Goal: Navigation & Orientation: Find specific page/section

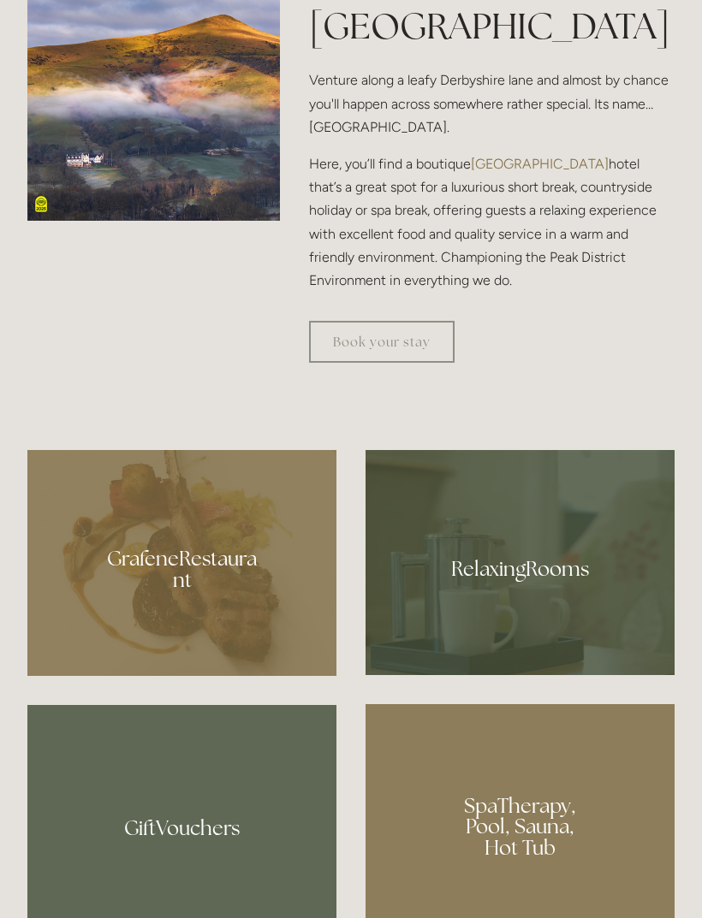
scroll to position [887, 0]
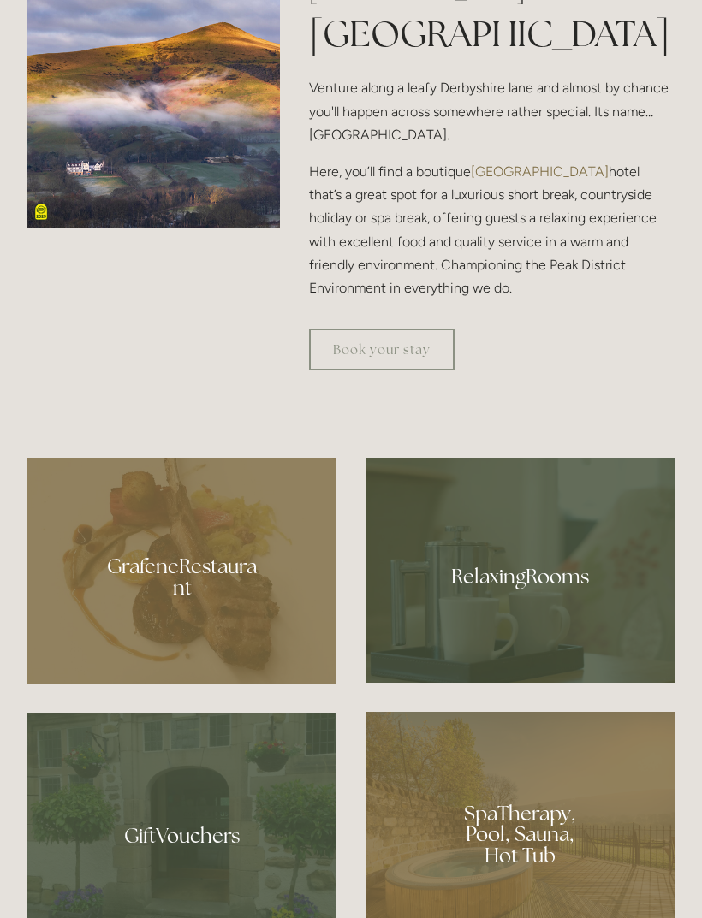
click at [201, 684] on div at bounding box center [181, 571] width 309 height 226
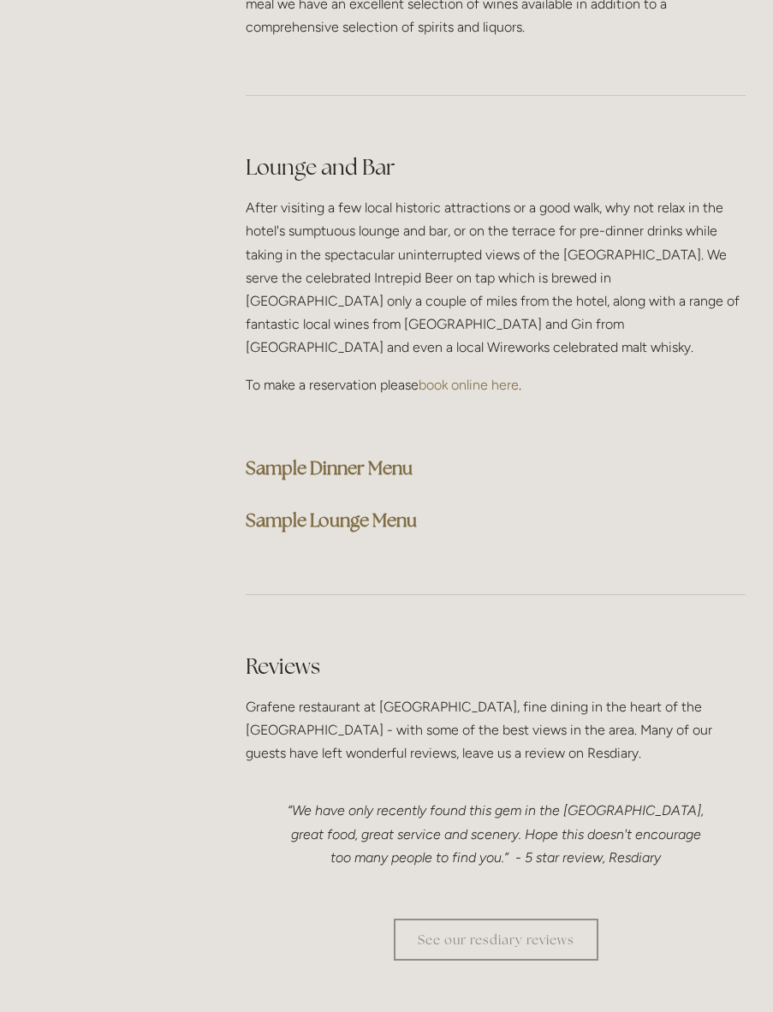
scroll to position [4360, 0]
click at [406, 456] on strong "Sample Dinner Menu" at bounding box center [329, 467] width 167 height 23
click at [400, 456] on strong "Sample Dinner Menu" at bounding box center [329, 467] width 167 height 23
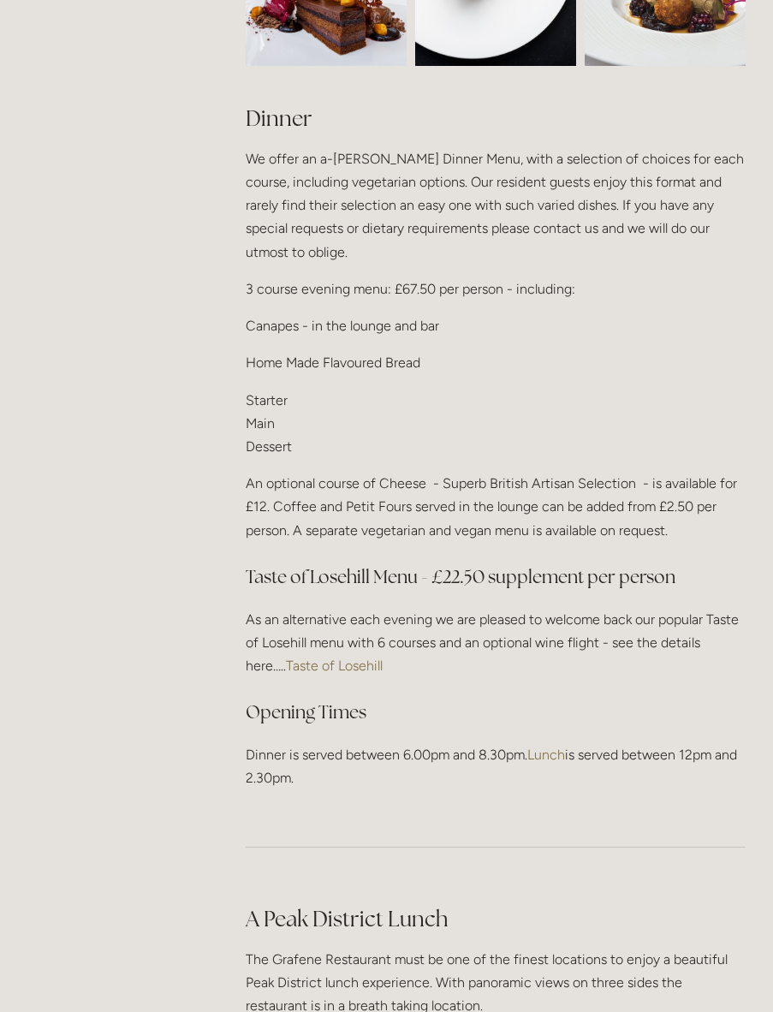
scroll to position [1884, 0]
click at [315, 661] on link "Taste of Losehill" at bounding box center [334, 666] width 97 height 16
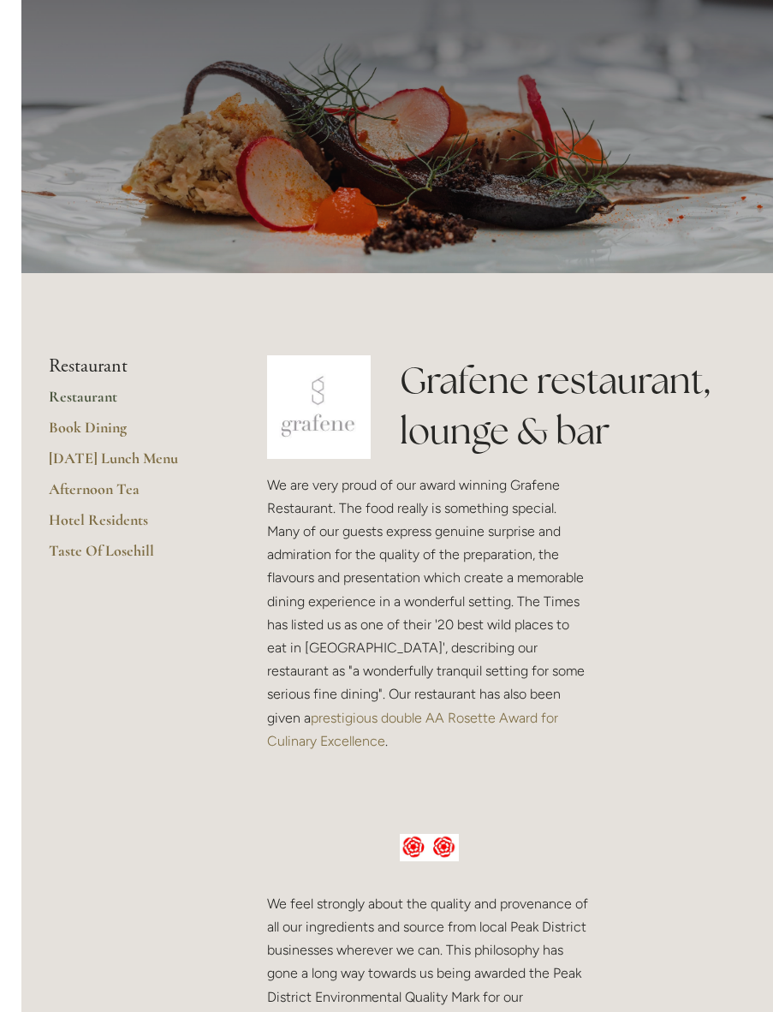
scroll to position [0, 0]
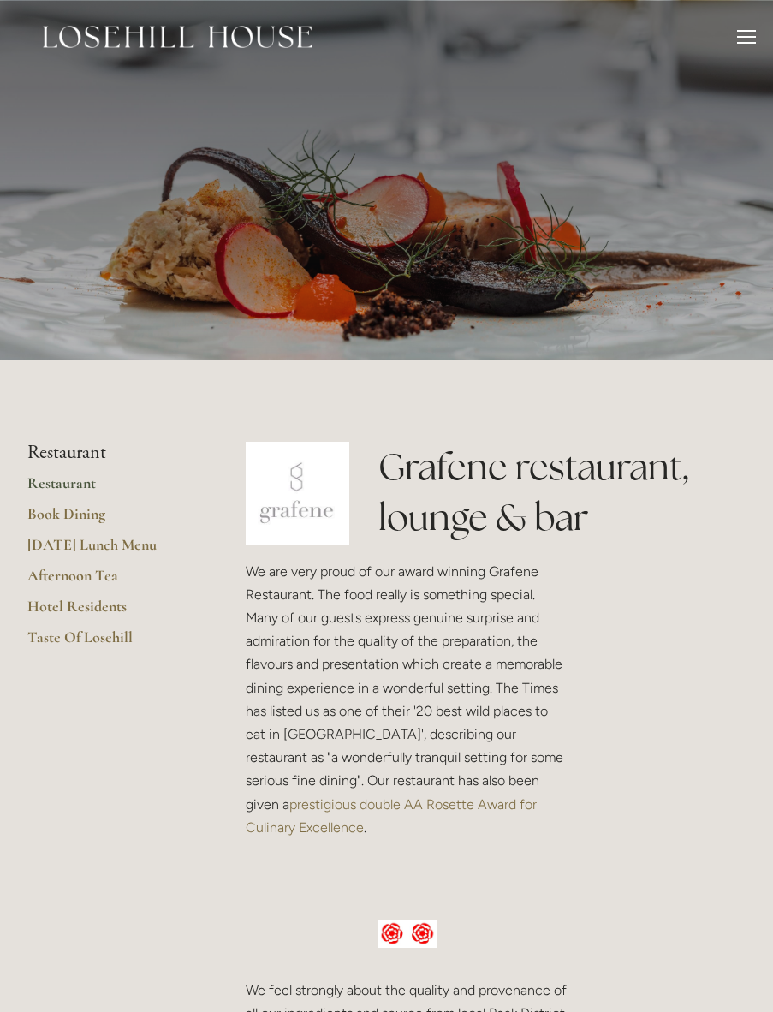
click at [741, 39] on div at bounding box center [746, 39] width 19 height 19
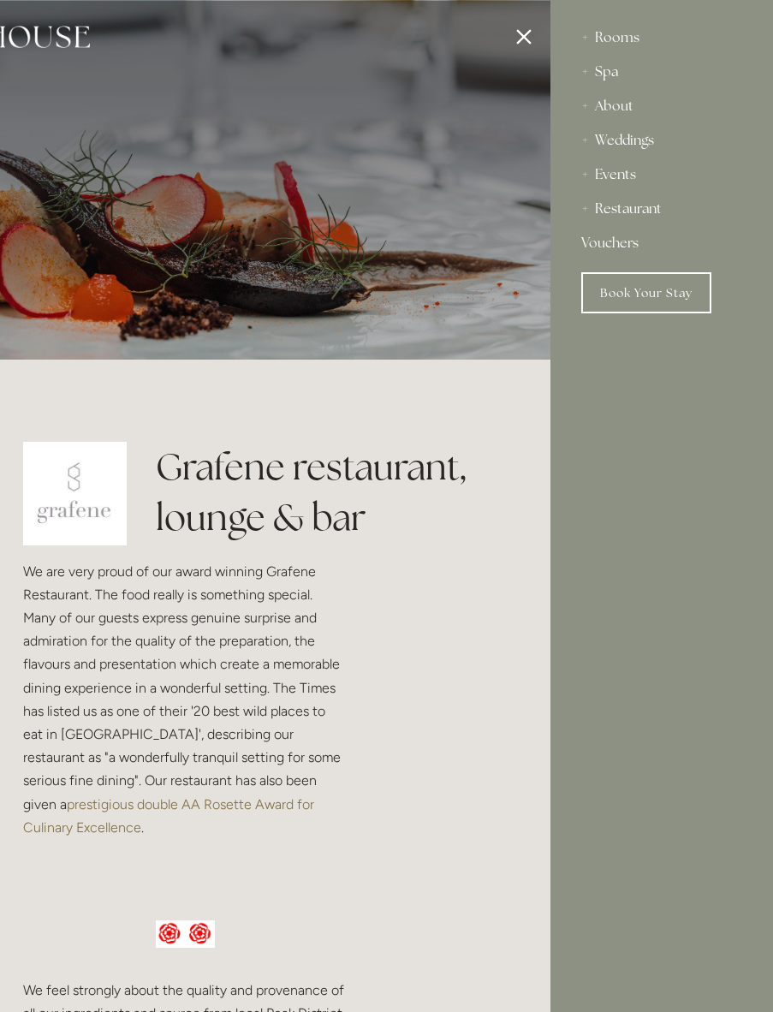
click at [620, 40] on div "Rooms" at bounding box center [661, 38] width 161 height 34
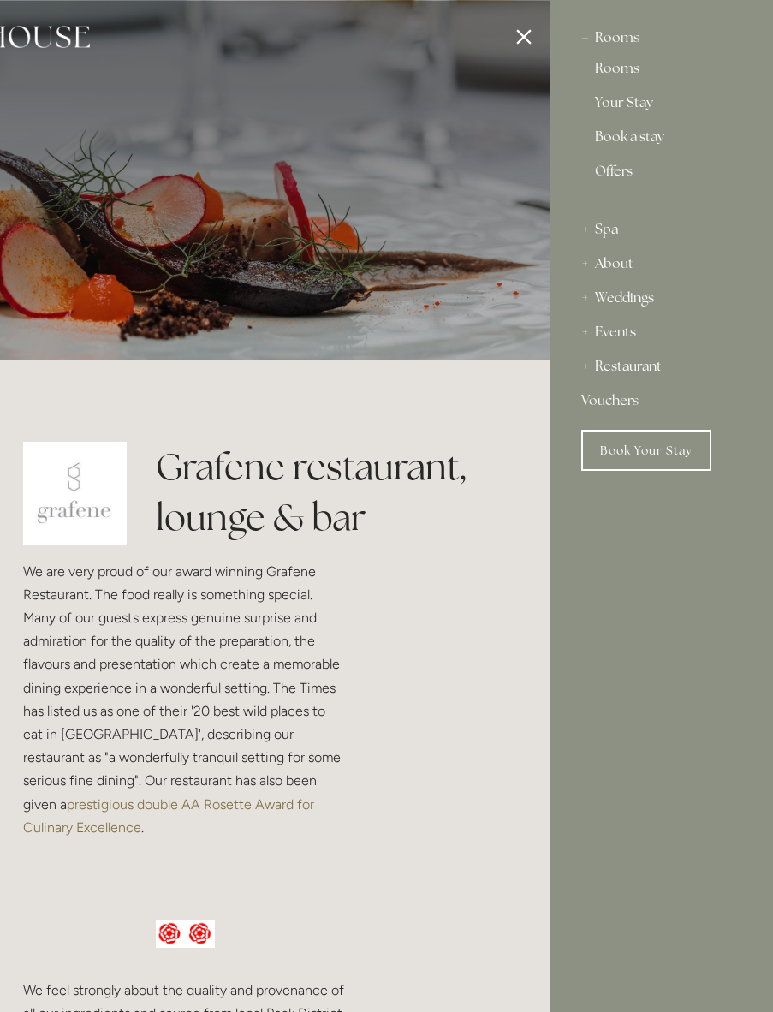
click at [626, 77] on link "Rooms" at bounding box center [662, 72] width 134 height 21
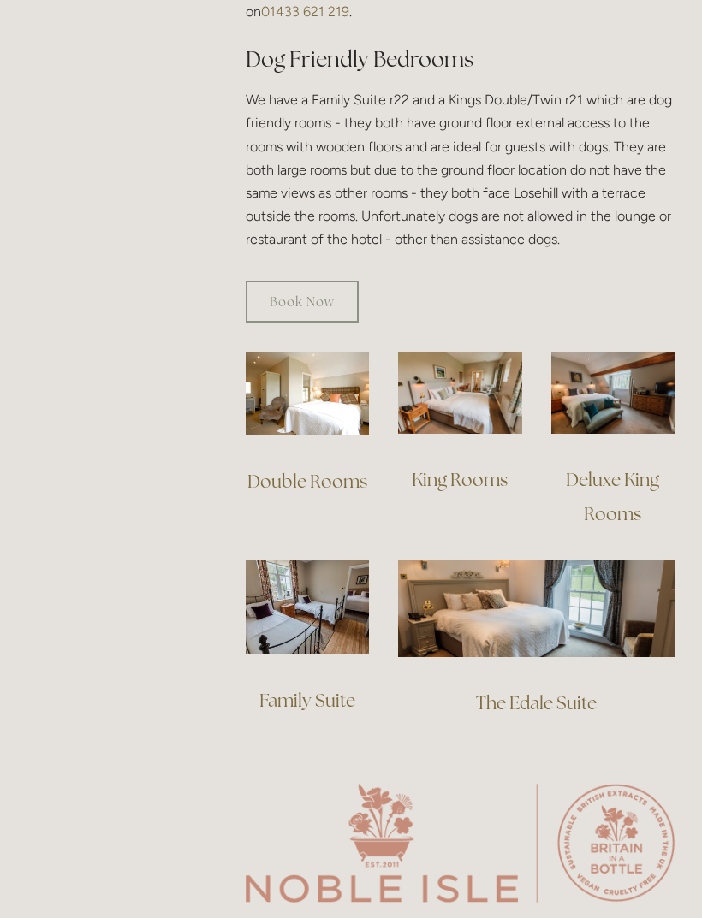
scroll to position [1047, 0]
click at [615, 468] on link "Deluxe King Rooms" at bounding box center [614, 496] width 97 height 57
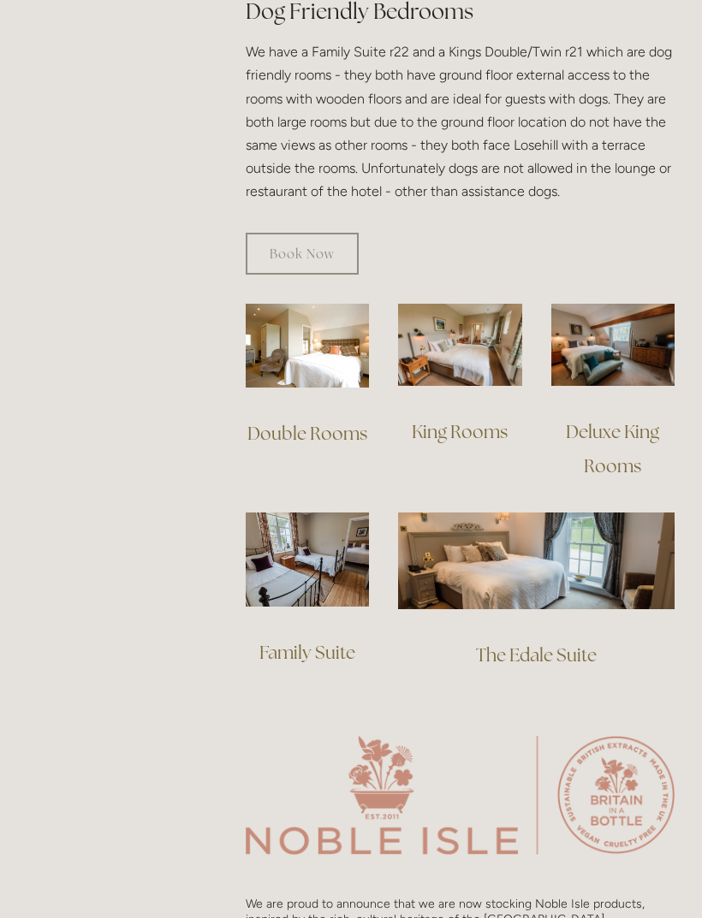
scroll to position [1095, 0]
click at [488, 420] on link "King Rooms" at bounding box center [460, 431] width 96 height 23
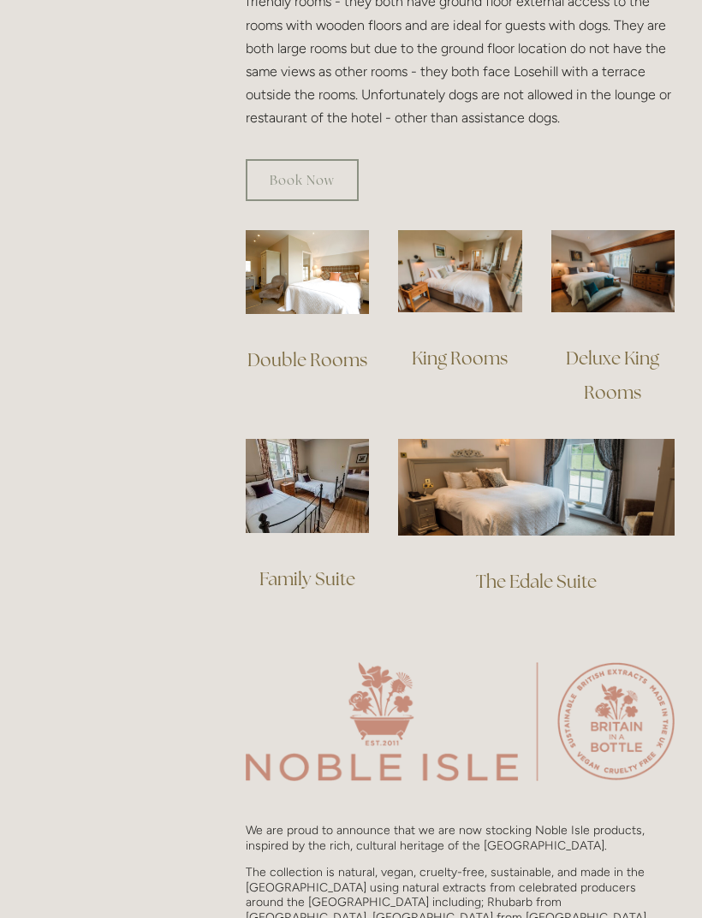
click at [522, 450] on img at bounding box center [536, 487] width 276 height 97
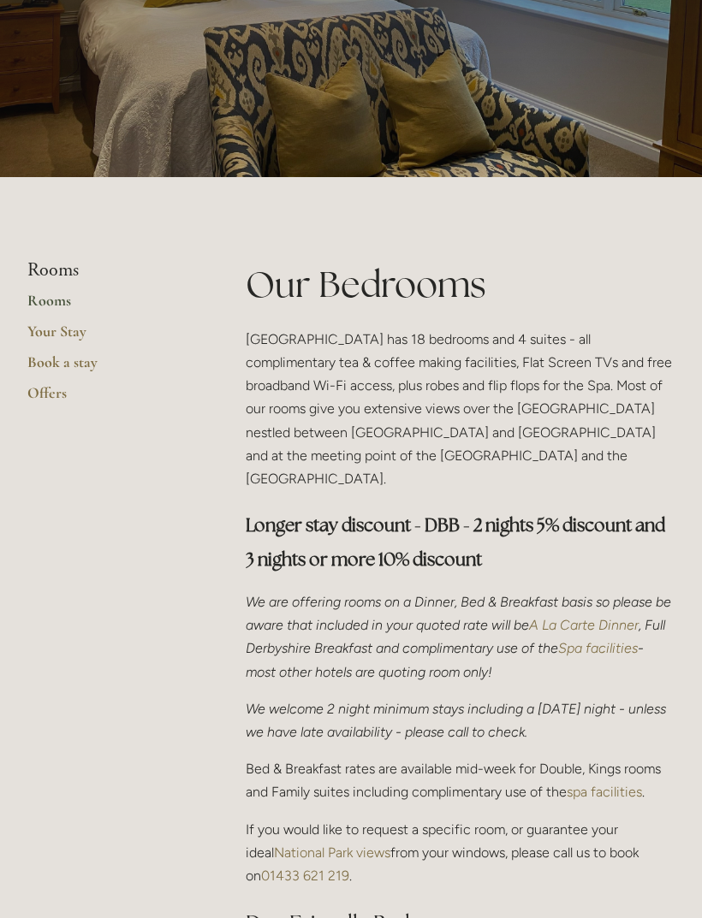
scroll to position [181, 0]
click at [71, 333] on link "Your Stay" at bounding box center [108, 338] width 163 height 31
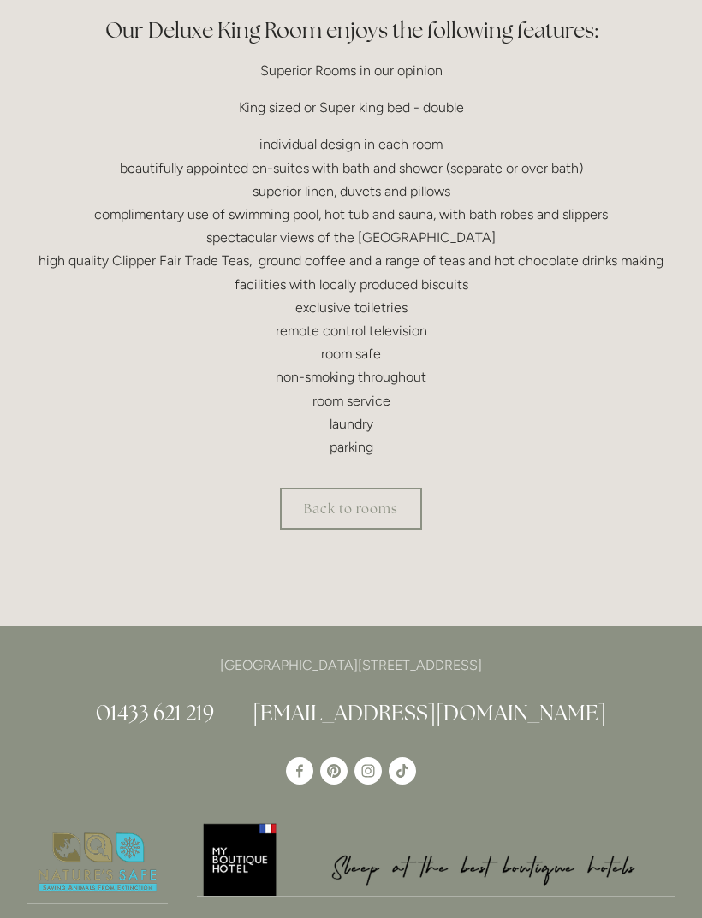
scroll to position [539, 0]
click at [386, 511] on link "Back to rooms" at bounding box center [351, 509] width 142 height 42
click at [394, 504] on link "Back to rooms" at bounding box center [351, 509] width 142 height 42
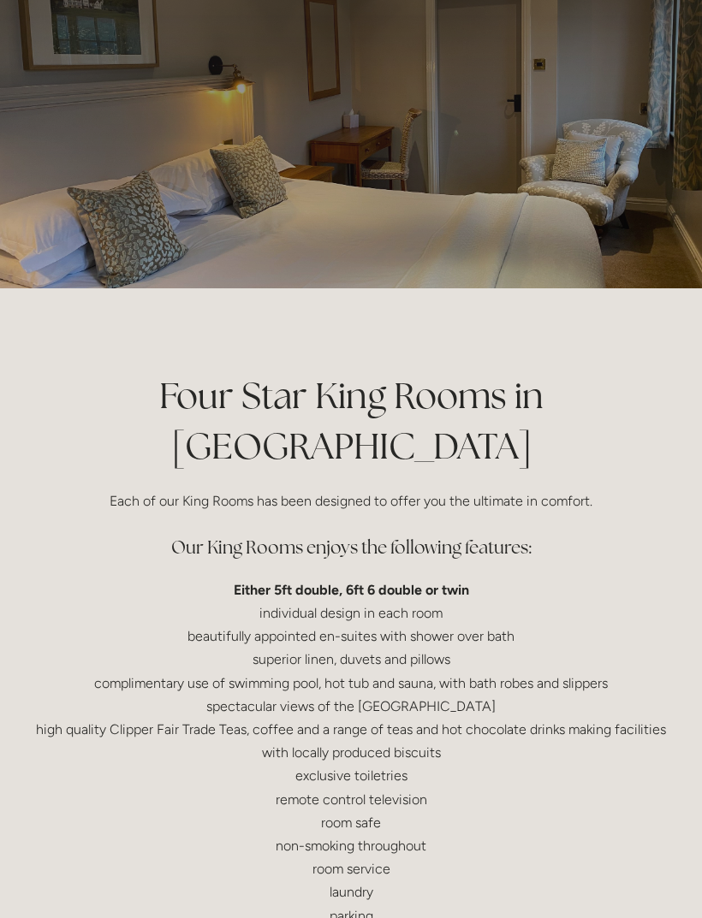
scroll to position [60, 0]
